Goal: Task Accomplishment & Management: Manage account settings

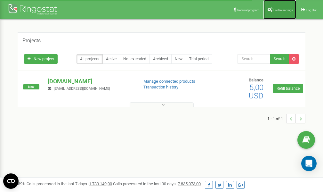
click at [278, 10] on span "Profile settings" at bounding box center [283, 10] width 20 height 4
